Goal: Task Accomplishment & Management: Use online tool/utility

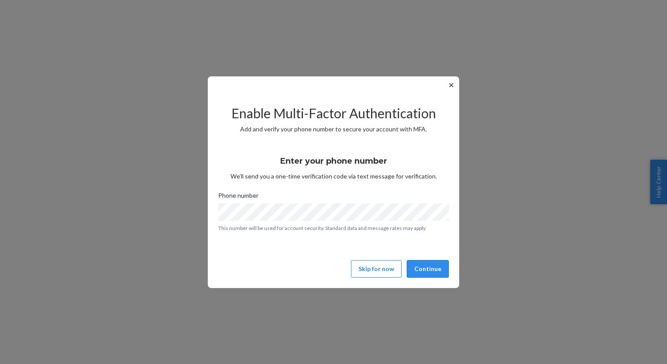
click at [442, 272] on button "Continue" at bounding box center [428, 268] width 42 height 17
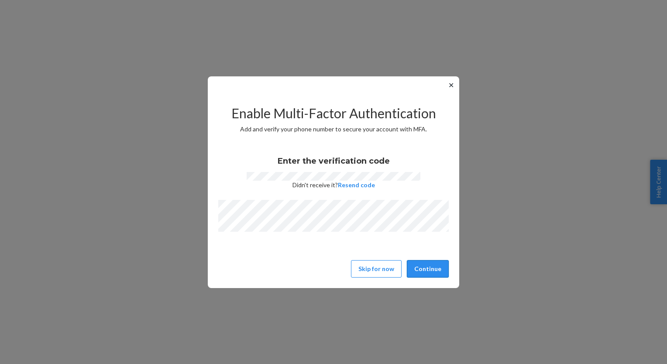
click at [433, 269] on button "Continue" at bounding box center [428, 268] width 42 height 17
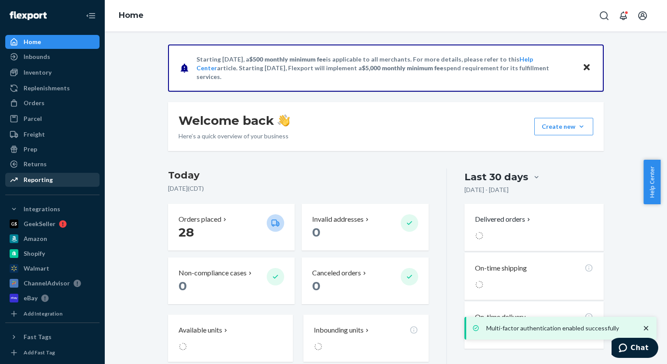
click at [33, 178] on div "Reporting" at bounding box center [38, 180] width 29 height 9
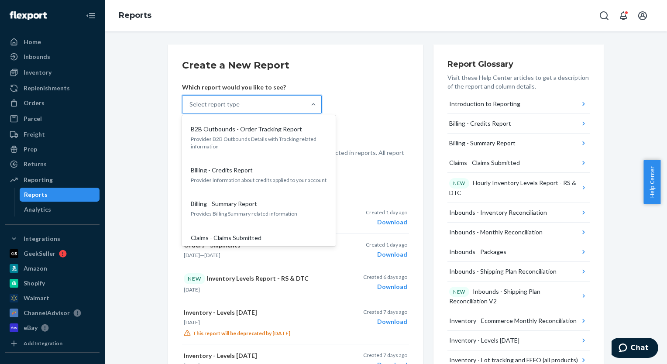
click at [247, 111] on div "Select report type" at bounding box center [244, 104] width 123 height 17
click at [190, 109] on input "option B2B Outbounds - Order Tracking Report focused, 1 of 36. 36 results avail…" at bounding box center [190, 104] width 1 height 9
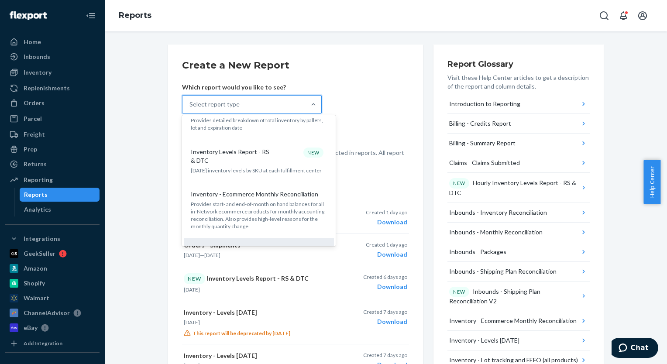
scroll to position [611, 0]
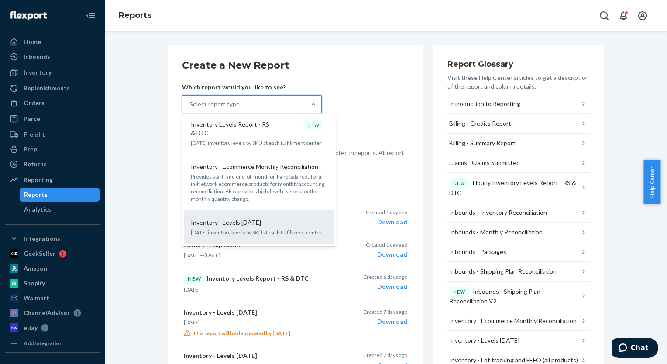
click at [229, 218] on p "Inventory - Levels [DATE]" at bounding box center [226, 222] width 70 height 9
click at [190, 109] on input "option Inventory - Levels [DATE] focused, 17 of 36. 36 results available. Use U…" at bounding box center [190, 104] width 1 height 9
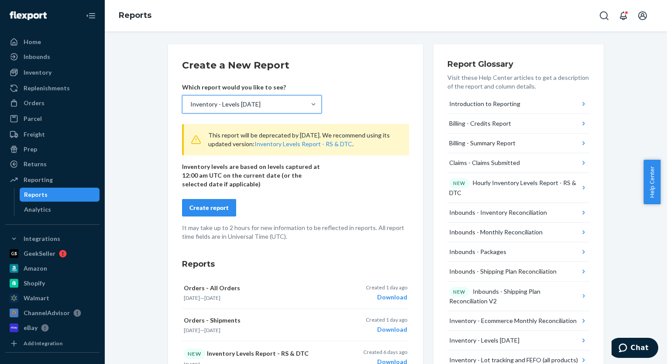
click at [212, 205] on div "Create report" at bounding box center [209, 207] width 39 height 9
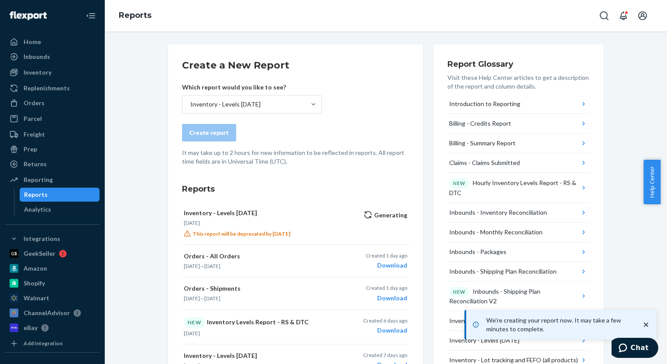
click at [301, 36] on div "Create a New Report Which report would you like to see? Inventory - Levels [DAT…" at bounding box center [386, 197] width 562 height 333
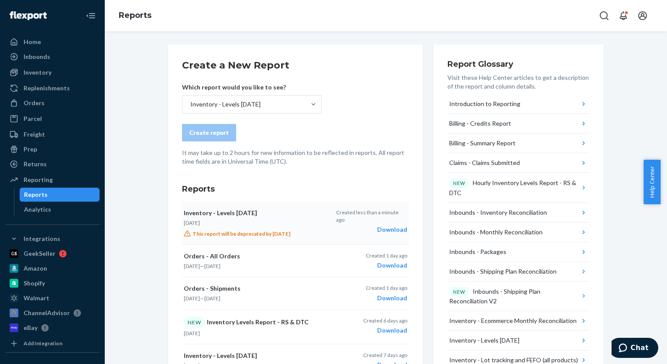
click at [389, 225] on div "Download" at bounding box center [371, 229] width 71 height 9
